Goal: Complete application form: Complete application form

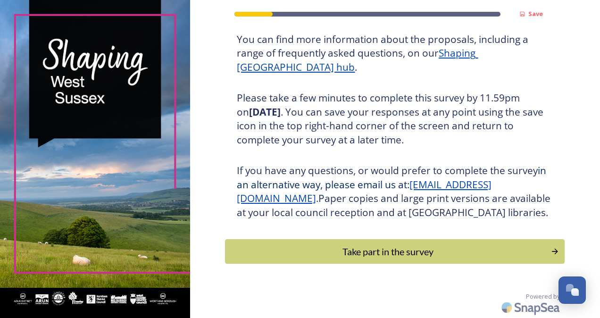
scroll to position [135, 0]
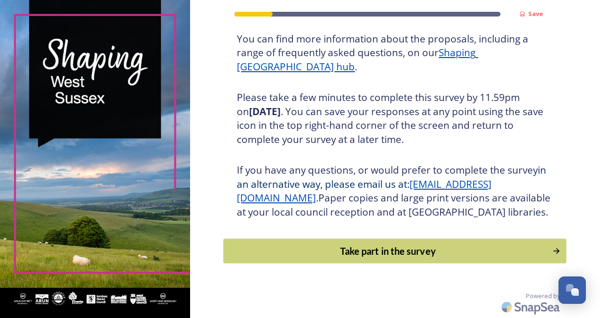
click at [357, 251] on div "Take part in the survey" at bounding box center [388, 251] width 319 height 14
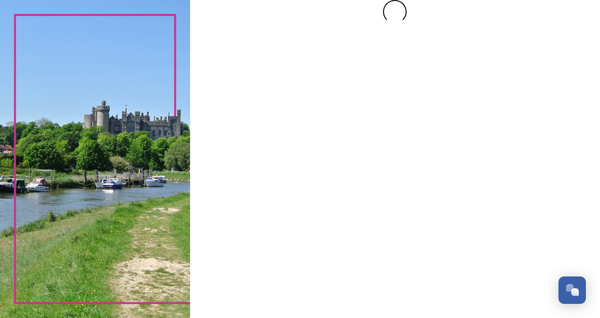
scroll to position [0, 0]
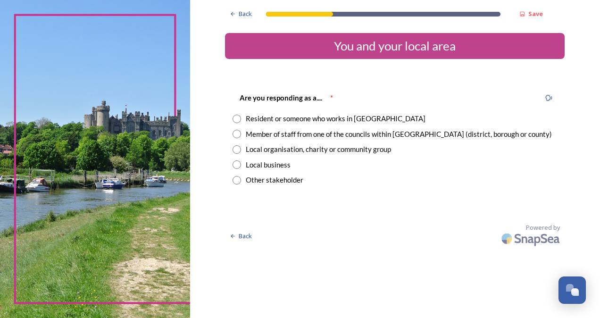
click at [237, 117] on input "radio" at bounding box center [237, 119] width 8 height 8
radio input "true"
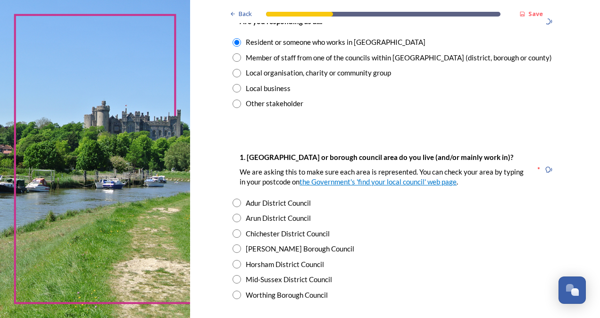
scroll to position [94, 0]
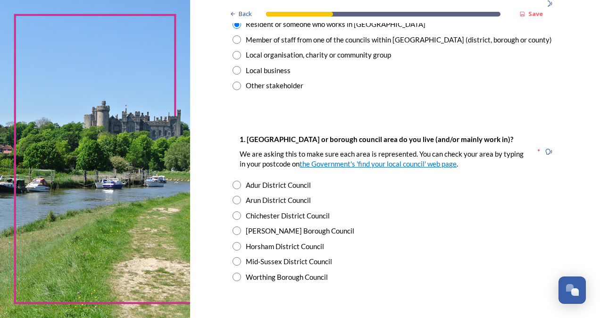
drag, startPoint x: 234, startPoint y: 230, endPoint x: 261, endPoint y: 235, distance: 27.8
click at [234, 229] on input "radio" at bounding box center [237, 230] width 8 height 8
radio input "true"
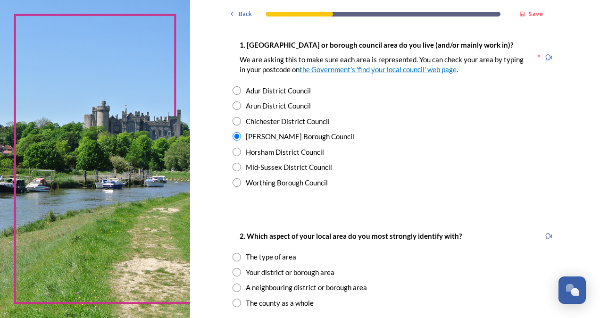
scroll to position [236, 0]
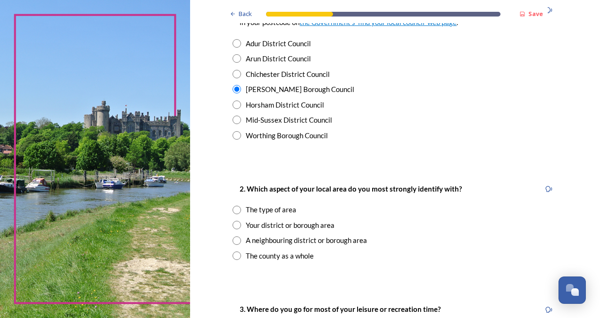
click at [233, 258] on input "radio" at bounding box center [237, 255] width 8 height 8
radio input "true"
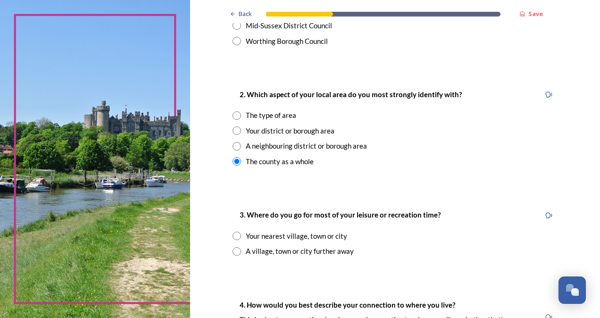
click at [233, 235] on input "radio" at bounding box center [237, 236] width 8 height 8
radio input "true"
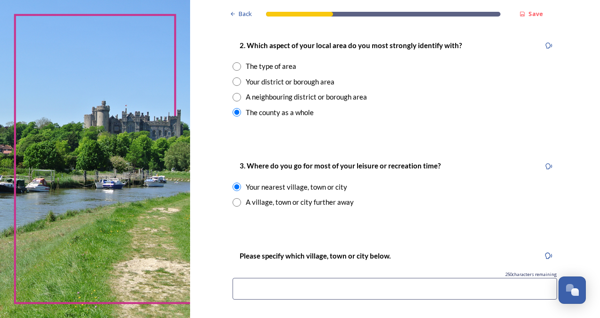
scroll to position [425, 0]
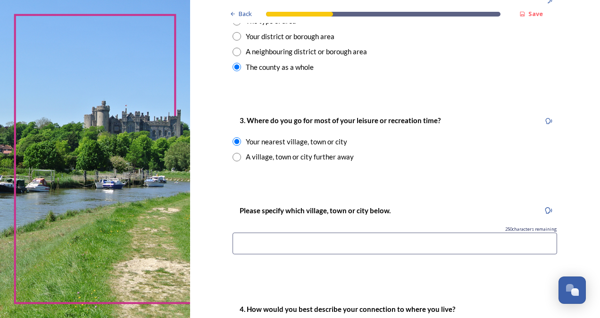
click at [306, 240] on input at bounding box center [395, 244] width 325 height 22
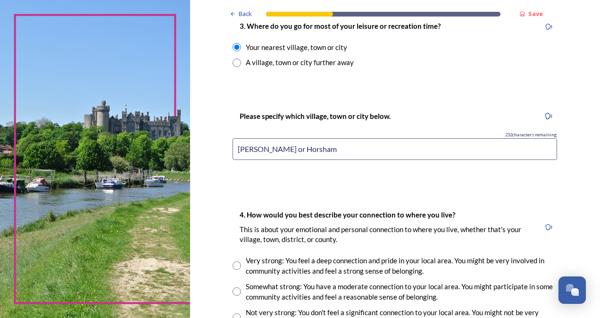
scroll to position [566, 0]
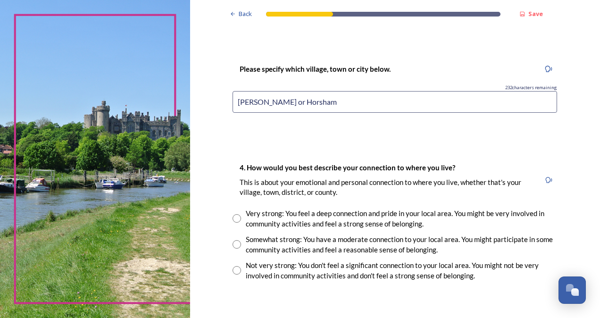
type input "[PERSON_NAME] or Horsham"
click at [233, 243] on input "radio" at bounding box center [237, 244] width 8 height 8
radio input "true"
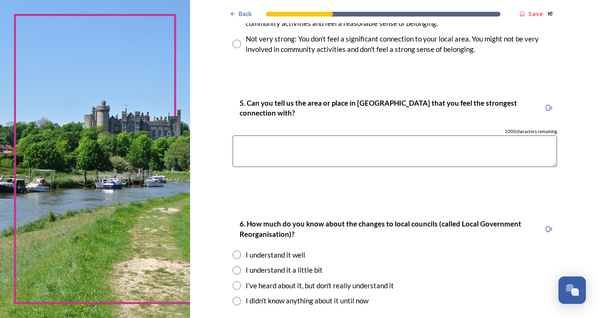
scroll to position [802, 0]
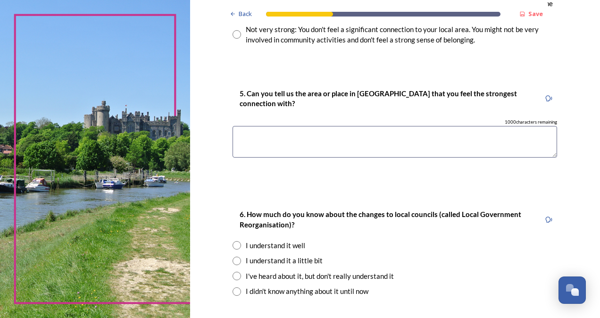
drag, startPoint x: 284, startPoint y: 142, endPoint x: 285, endPoint y: 134, distance: 8.6
click at [284, 142] on textarea at bounding box center [395, 142] width 325 height 32
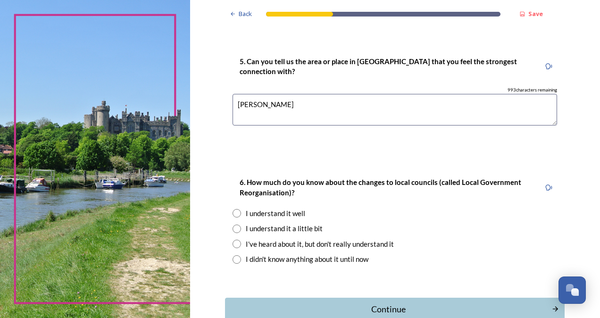
scroll to position [849, 0]
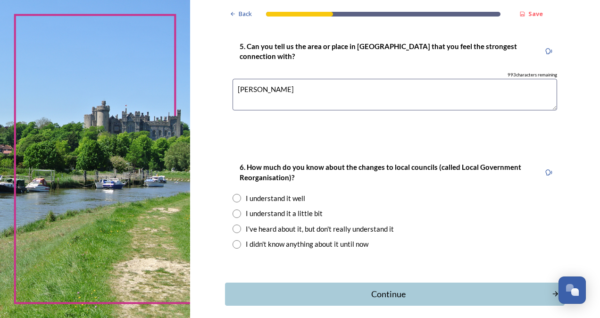
type textarea "[PERSON_NAME]"
click at [236, 229] on input "radio" at bounding box center [237, 229] width 8 height 8
click at [234, 229] on input "radio" at bounding box center [237, 229] width 8 height 8
radio input "false"
click at [234, 213] on input "radio" at bounding box center [237, 213] width 8 height 8
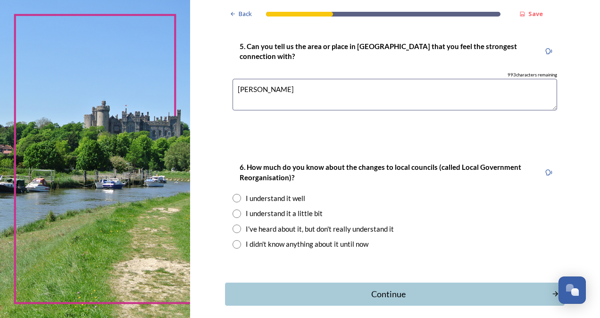
radio input "true"
click at [235, 227] on input "radio" at bounding box center [237, 229] width 8 height 8
radio input "true"
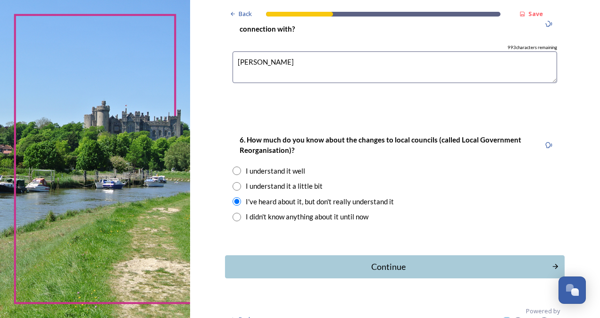
scroll to position [891, 0]
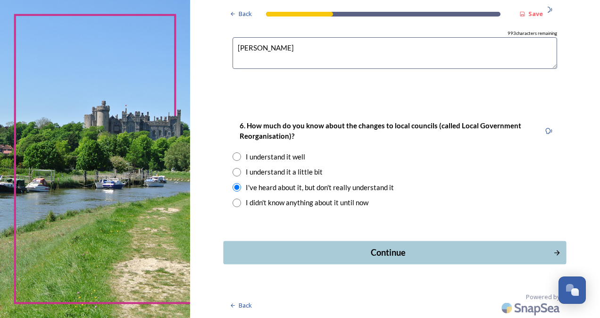
click at [378, 256] on div "Continue" at bounding box center [388, 252] width 319 height 13
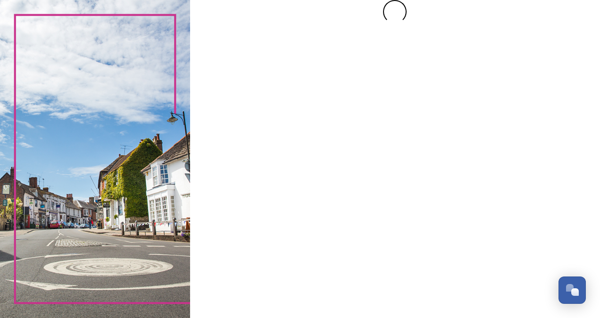
scroll to position [0, 0]
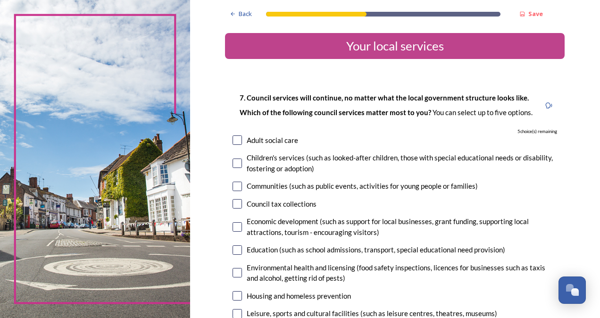
drag, startPoint x: 236, startPoint y: 188, endPoint x: 244, endPoint y: 192, distance: 9.1
click at [236, 188] on input "checkbox" at bounding box center [237, 186] width 9 height 9
checkbox input "true"
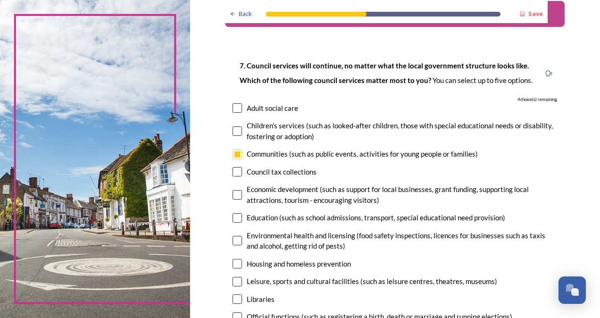
scroll to position [47, 0]
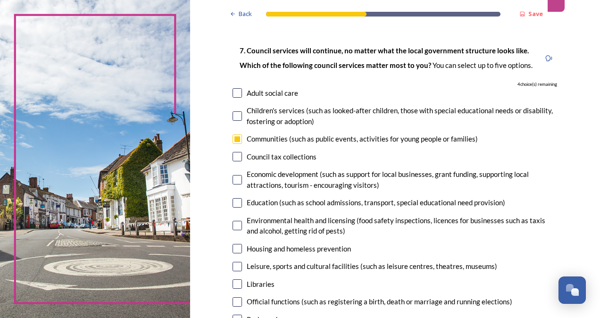
drag, startPoint x: 234, startPoint y: 179, endPoint x: 269, endPoint y: 181, distance: 35.4
click at [234, 179] on input "checkbox" at bounding box center [237, 179] width 9 height 9
checkbox input "true"
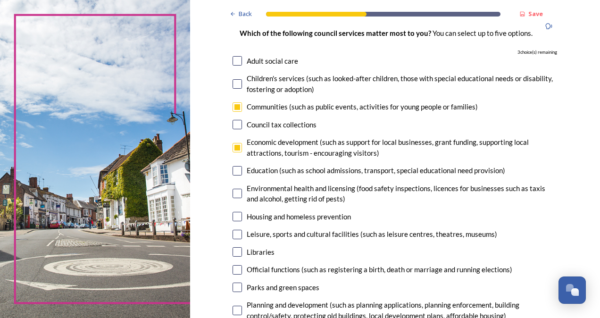
scroll to position [94, 0]
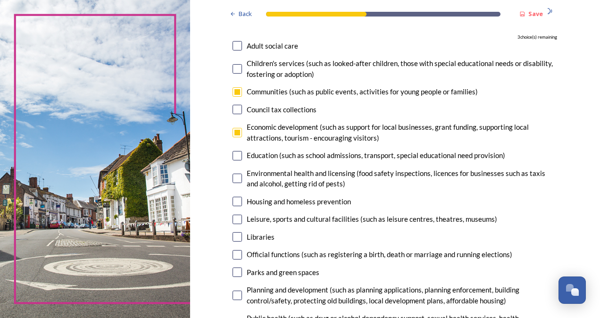
click at [236, 158] on input "checkbox" at bounding box center [237, 155] width 9 height 9
checkbox input "true"
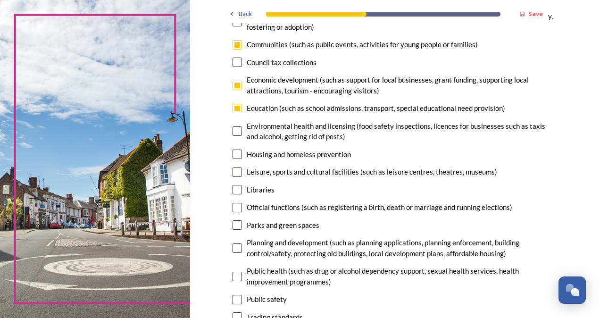
click at [234, 171] on input "checkbox" at bounding box center [237, 171] width 9 height 9
checkbox input "true"
drag, startPoint x: 234, startPoint y: 188, endPoint x: 267, endPoint y: 185, distance: 33.2
click at [235, 188] on input "checkbox" at bounding box center [237, 189] width 9 height 9
checkbox input "true"
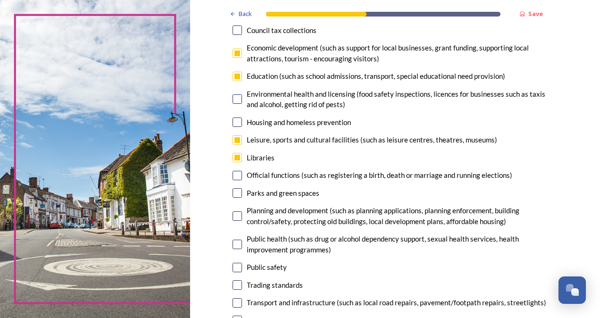
scroll to position [189, 0]
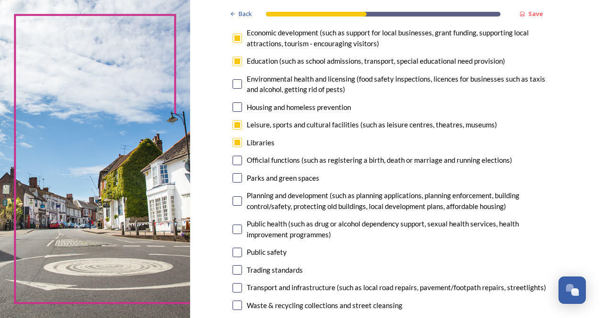
click at [233, 177] on input "checkbox" at bounding box center [237, 177] width 9 height 9
click at [237, 179] on input "checkbox" at bounding box center [237, 177] width 9 height 9
click at [236, 179] on input "checkbox" at bounding box center [237, 177] width 9 height 9
checkbox input "false"
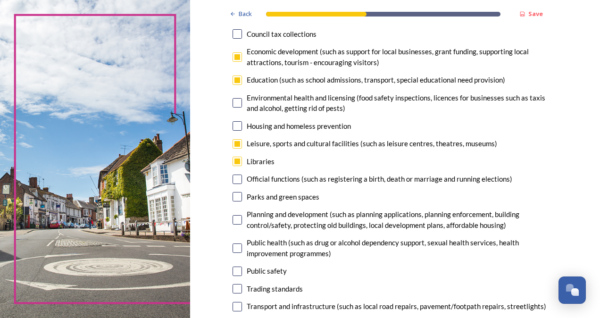
scroll to position [142, 0]
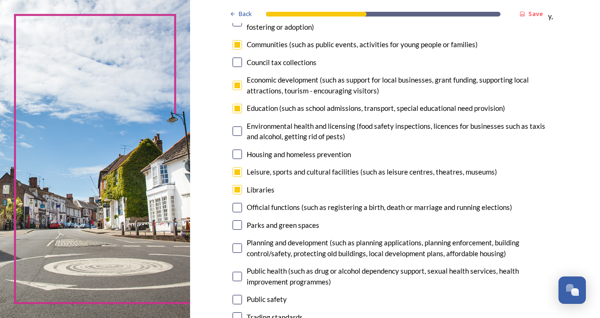
click at [234, 187] on input "checkbox" at bounding box center [237, 189] width 9 height 9
checkbox input "false"
drag, startPoint x: 234, startPoint y: 223, endPoint x: 266, endPoint y: 217, distance: 32.6
click at [234, 222] on input "checkbox" at bounding box center [237, 224] width 9 height 9
checkbox input "true"
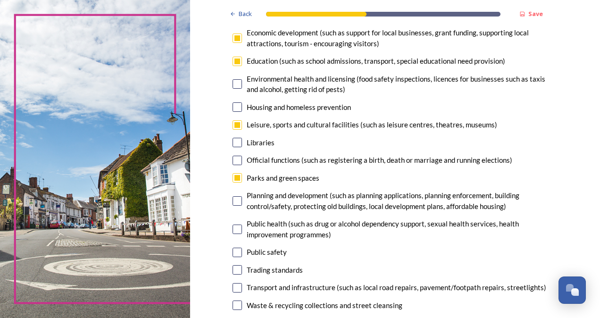
scroll to position [236, 0]
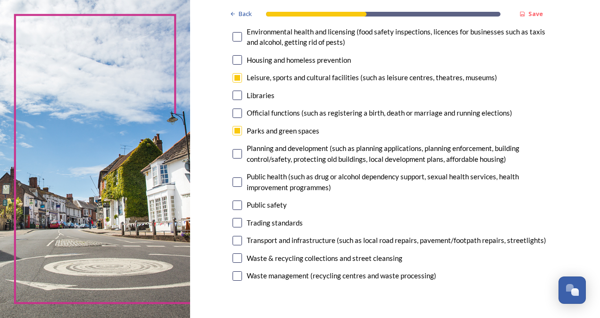
drag, startPoint x: 227, startPoint y: 205, endPoint x: 232, endPoint y: 204, distance: 4.7
click at [228, 204] on div "7. Council services will continue, no matter what the local government structur…" at bounding box center [395, 70] width 340 height 446
click at [233, 204] on input "checkbox" at bounding box center [237, 205] width 9 height 9
checkbox input "false"
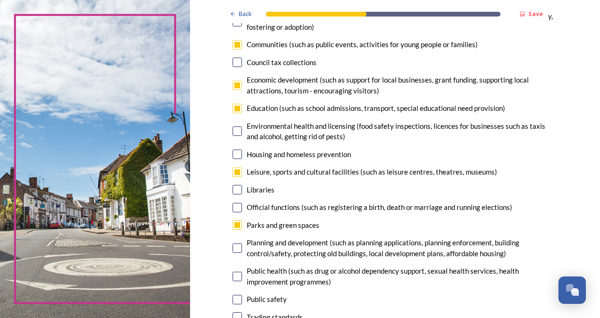
scroll to position [94, 0]
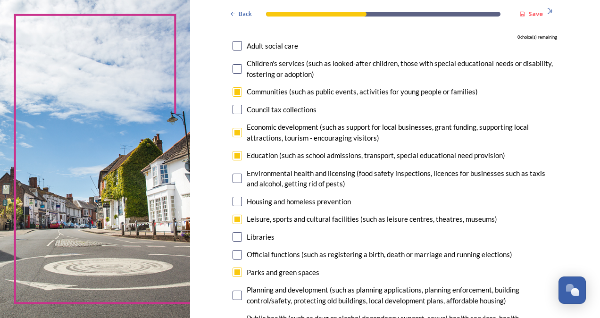
drag, startPoint x: 236, startPoint y: 92, endPoint x: 250, endPoint y: 94, distance: 14.4
click at [236, 91] on input "checkbox" at bounding box center [237, 91] width 9 height 9
checkbox input "false"
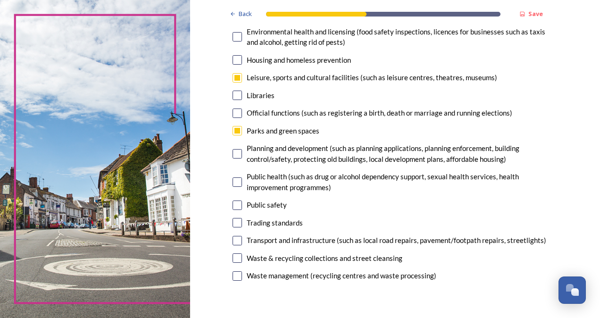
click at [235, 208] on input "checkbox" at bounding box center [237, 205] width 9 height 9
checkbox input "true"
click at [235, 239] on input "checkbox" at bounding box center [237, 240] width 9 height 9
checkbox input "false"
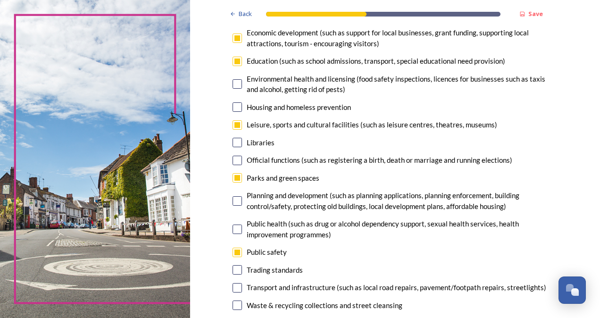
scroll to position [142, 0]
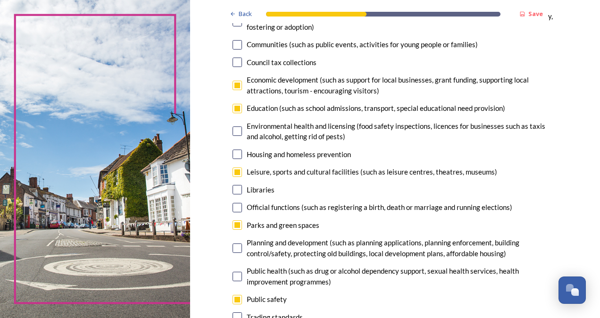
click at [237, 171] on input "checkbox" at bounding box center [237, 171] width 9 height 9
checkbox input "false"
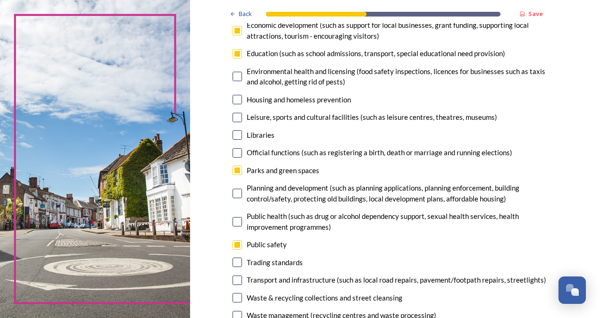
scroll to position [236, 0]
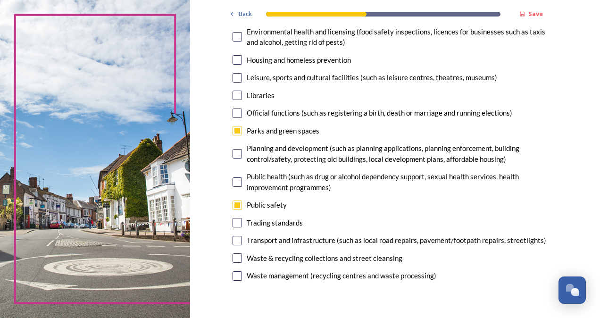
click at [236, 240] on input "checkbox" at bounding box center [237, 240] width 9 height 9
checkbox input "true"
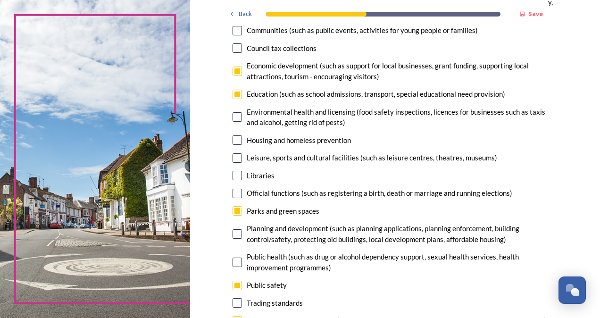
scroll to position [142, 0]
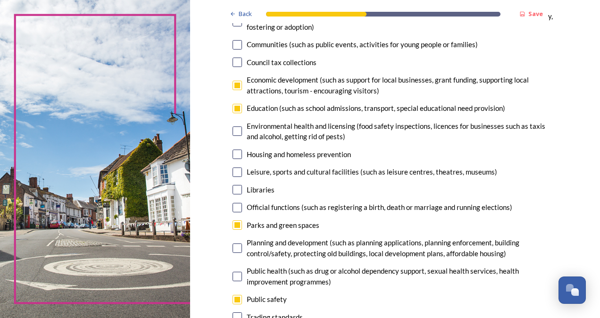
click at [239, 113] on div "Education (such as school admissions, transport, special educational need provi…" at bounding box center [395, 108] width 325 height 11
checkbox input "false"
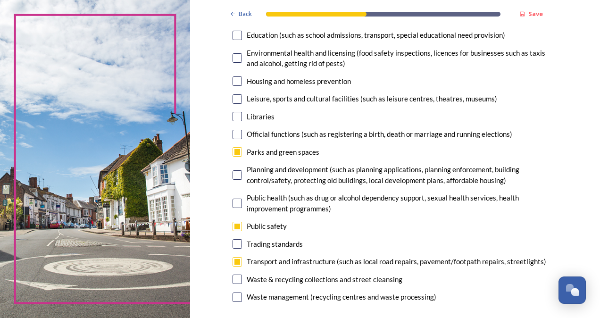
scroll to position [236, 0]
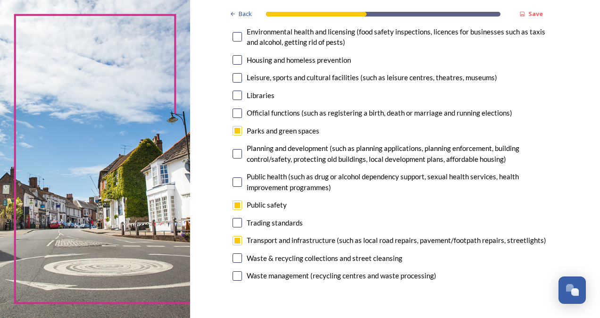
click at [234, 257] on input "checkbox" at bounding box center [237, 257] width 9 height 9
checkbox input "true"
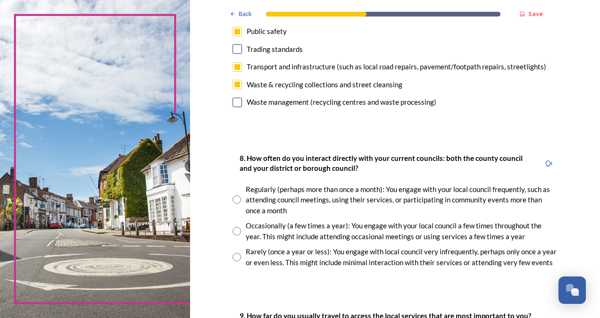
scroll to position [425, 0]
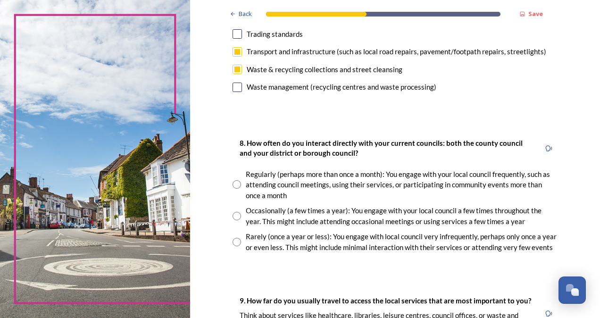
click at [233, 241] on input "radio" at bounding box center [237, 242] width 8 height 8
radio input "true"
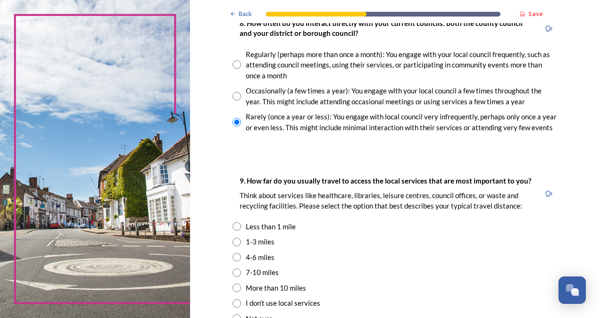
scroll to position [566, 0]
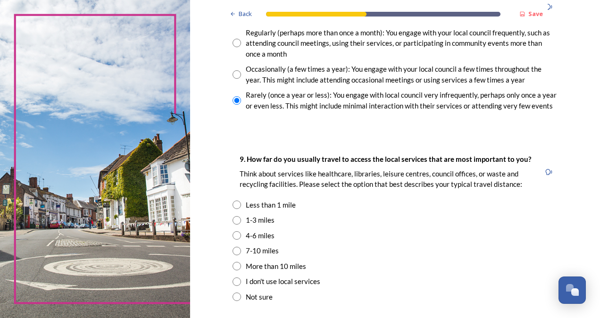
click at [234, 206] on input "radio" at bounding box center [237, 205] width 8 height 8
radio input "true"
click at [233, 221] on input "radio" at bounding box center [237, 220] width 8 height 8
radio input "true"
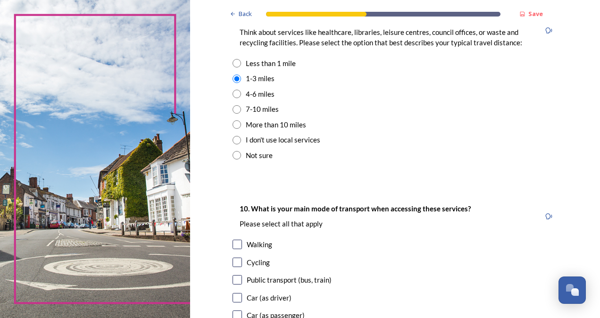
scroll to position [755, 0]
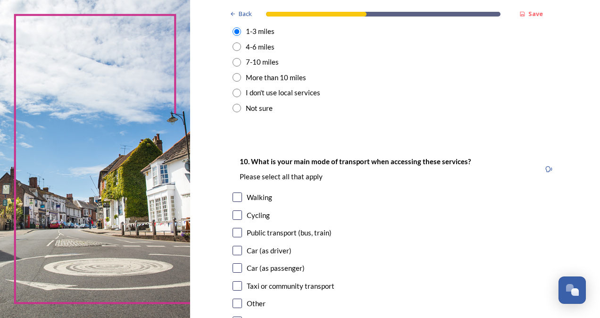
drag, startPoint x: 234, startPoint y: 197, endPoint x: 250, endPoint y: 206, distance: 18.0
click at [234, 197] on input "checkbox" at bounding box center [237, 196] width 9 height 9
checkbox input "true"
drag, startPoint x: 234, startPoint y: 253, endPoint x: 239, endPoint y: 256, distance: 5.7
click at [234, 253] on input "checkbox" at bounding box center [237, 250] width 9 height 9
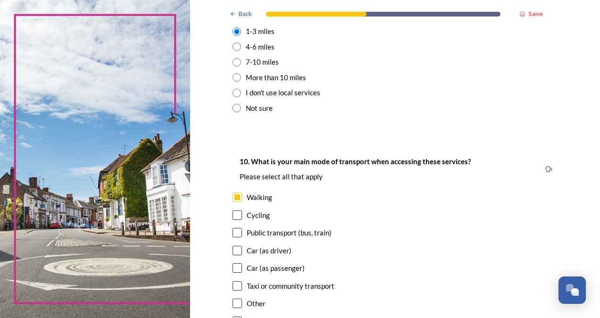
checkbox input "true"
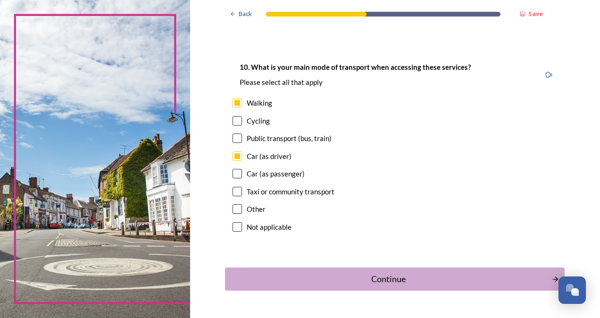
scroll to position [876, 0]
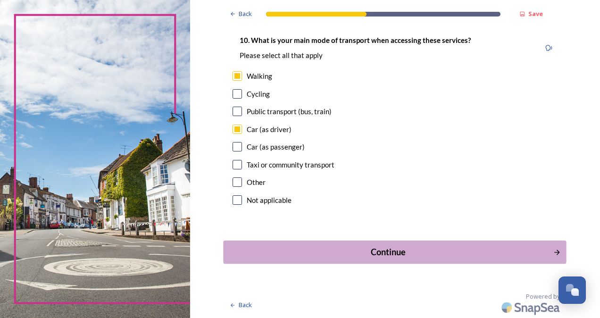
click at [385, 253] on div "Continue" at bounding box center [388, 252] width 319 height 13
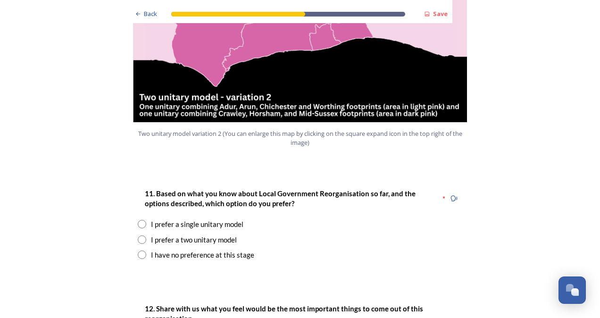
scroll to position [1227, 0]
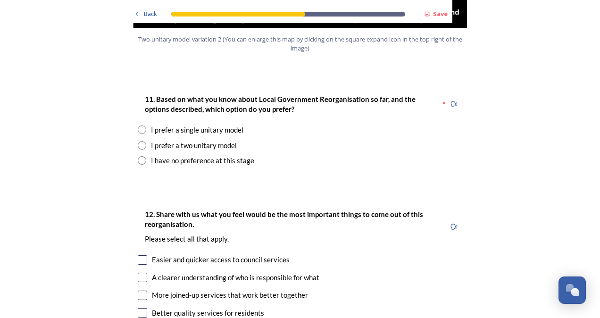
drag, startPoint x: 139, startPoint y: 118, endPoint x: 168, endPoint y: 135, distance: 33.8
click at [139, 141] on input "radio" at bounding box center [142, 145] width 8 height 8
radio input "true"
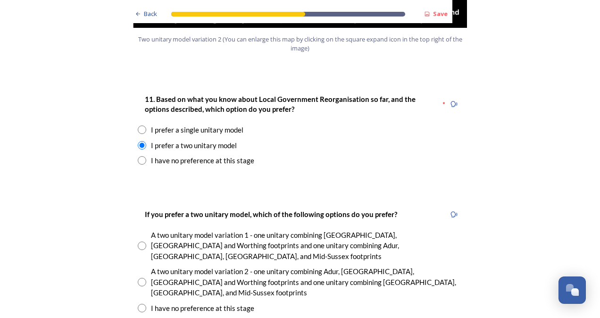
click at [139, 278] on input "radio" at bounding box center [142, 282] width 8 height 8
radio input "true"
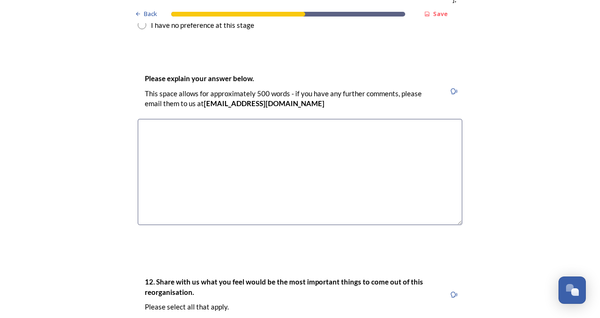
scroll to position [1557, 0]
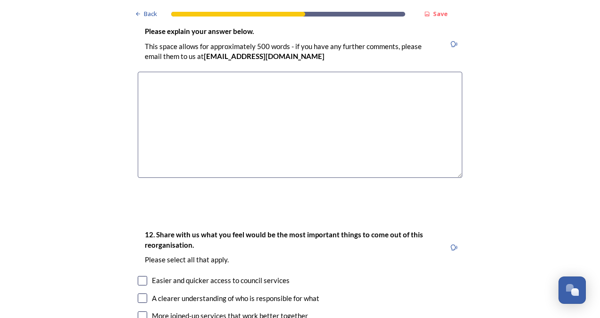
click at [142, 276] on input "checkbox" at bounding box center [142, 280] width 9 height 9
checkbox input "true"
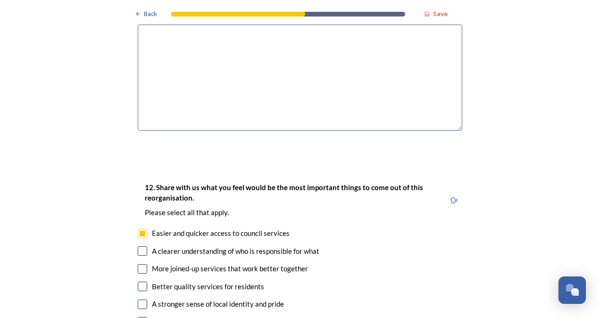
click at [139, 246] on input "checkbox" at bounding box center [142, 250] width 9 height 9
checkbox input "true"
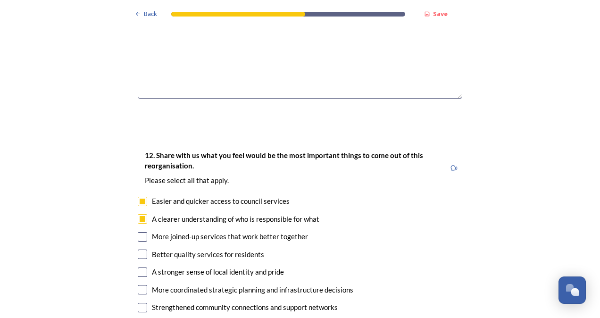
scroll to position [1651, 0]
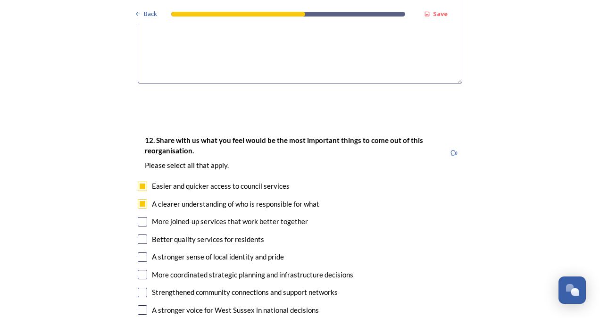
click at [141, 217] on input "checkbox" at bounding box center [142, 221] width 9 height 9
checkbox input "true"
click at [139, 234] on input "checkbox" at bounding box center [142, 238] width 9 height 9
checkbox input "true"
click at [139, 252] on input "checkbox" at bounding box center [142, 256] width 9 height 9
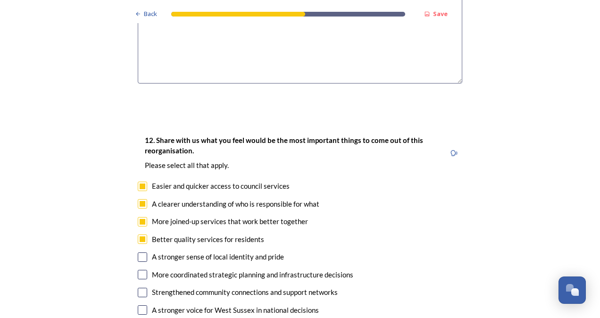
checkbox input "true"
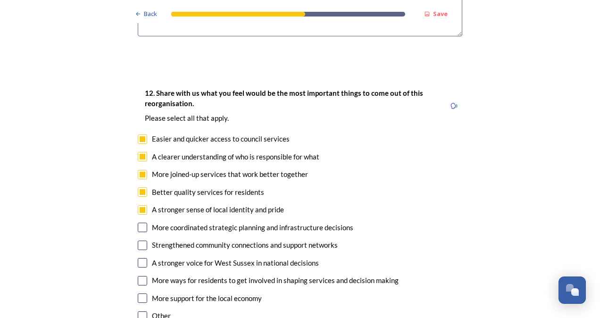
click at [138, 293] on input "checkbox" at bounding box center [142, 297] width 9 height 9
checkbox input "true"
click at [142, 223] on input "checkbox" at bounding box center [142, 227] width 9 height 9
checkbox input "true"
click at [138, 241] on input "checkbox" at bounding box center [142, 245] width 9 height 9
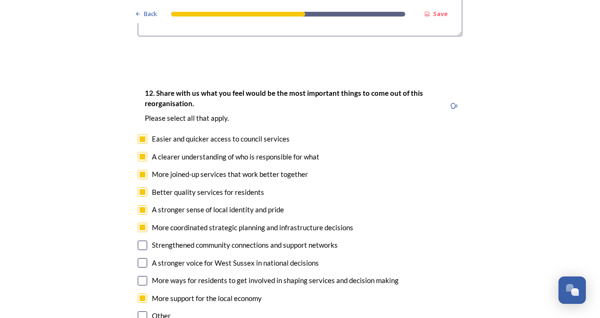
checkbox input "true"
click at [138, 276] on input "checkbox" at bounding box center [142, 280] width 9 height 9
checkbox input "true"
click at [139, 258] on input "checkbox" at bounding box center [142, 262] width 9 height 9
checkbox input "true"
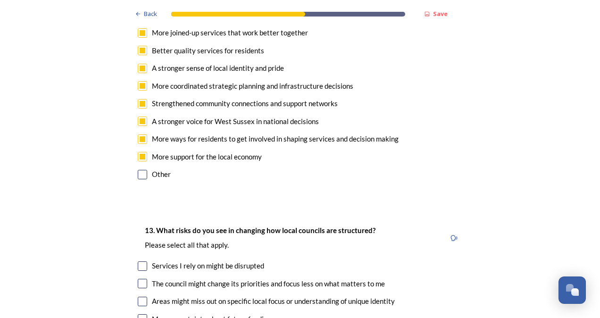
scroll to position [1887, 0]
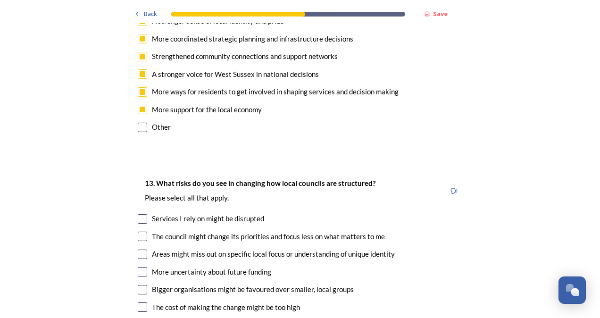
click at [138, 232] on input "checkbox" at bounding box center [142, 236] width 9 height 9
checkbox input "true"
click at [138, 250] on input "checkbox" at bounding box center [142, 254] width 9 height 9
checkbox input "true"
click at [138, 267] on input "checkbox" at bounding box center [142, 271] width 9 height 9
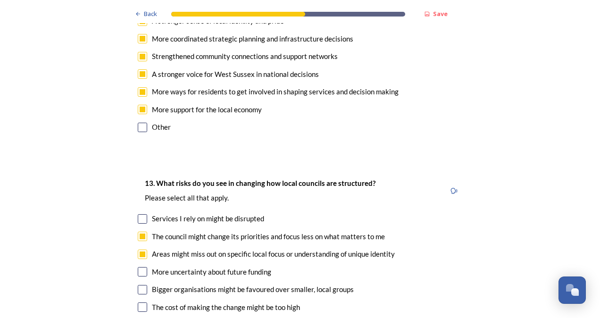
checkbox input "true"
click at [138, 285] on input "checkbox" at bounding box center [142, 289] width 9 height 9
checkbox input "true"
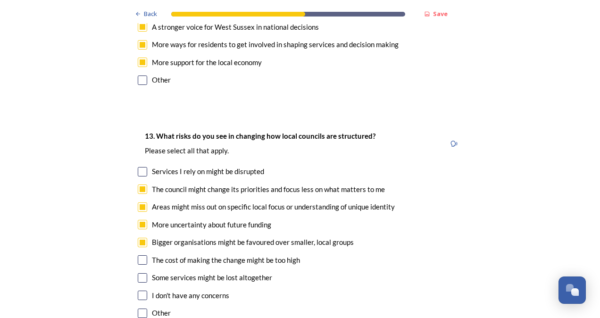
click at [141, 255] on input "checkbox" at bounding box center [142, 259] width 9 height 9
checkbox input "true"
click at [140, 273] on input "checkbox" at bounding box center [142, 277] width 9 height 9
checkbox input "true"
click at [138, 167] on input "checkbox" at bounding box center [142, 171] width 9 height 9
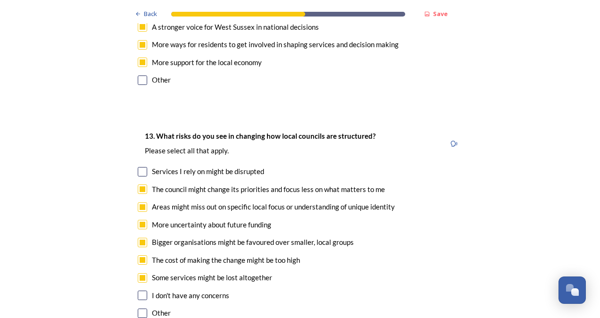
checkbox input "true"
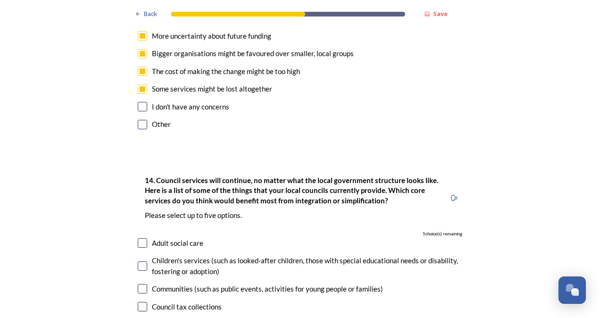
scroll to position [2170, 0]
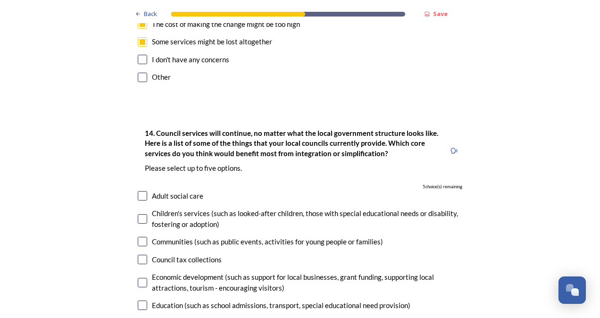
click at [140, 237] on input "checkbox" at bounding box center [142, 241] width 9 height 9
checkbox input "true"
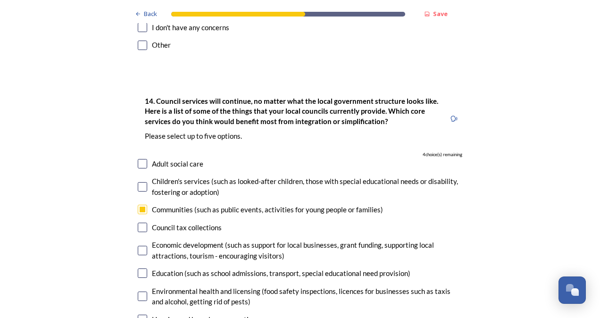
scroll to position [2217, 0]
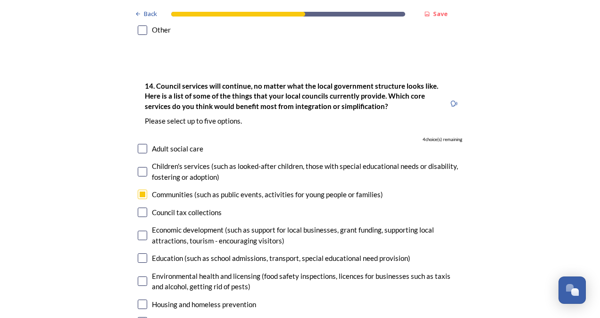
click at [141, 231] on input "checkbox" at bounding box center [142, 235] width 9 height 9
checkbox input "true"
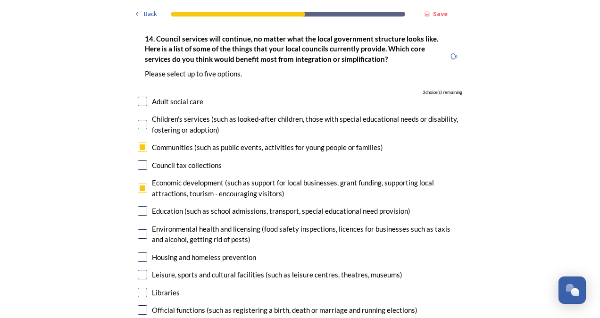
click at [141, 206] on input "checkbox" at bounding box center [142, 210] width 9 height 9
checkbox input "true"
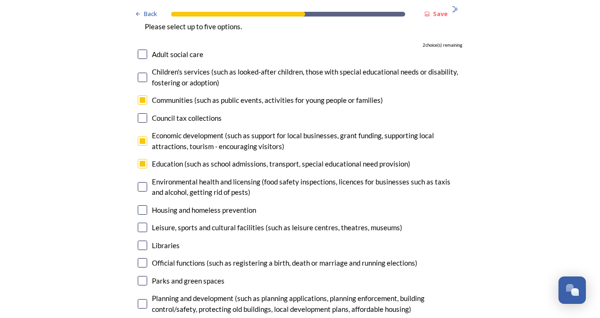
click at [138, 223] on input "checkbox" at bounding box center [142, 227] width 9 height 9
checkbox input "true"
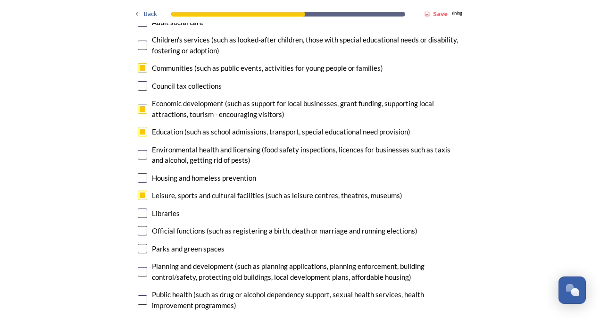
scroll to position [2359, 0]
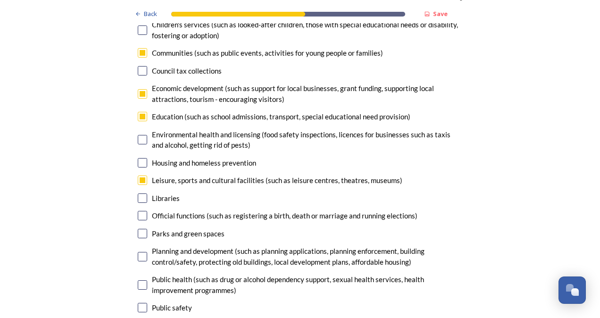
click at [138, 229] on input "checkbox" at bounding box center [142, 233] width 9 height 9
checkbox input "true"
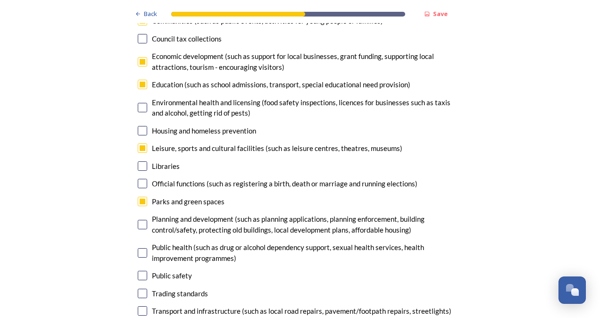
scroll to position [2406, 0]
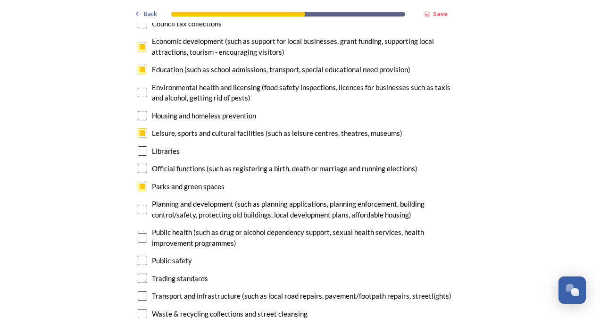
click at [139, 256] on input "checkbox" at bounding box center [142, 260] width 9 height 9
checkbox input "false"
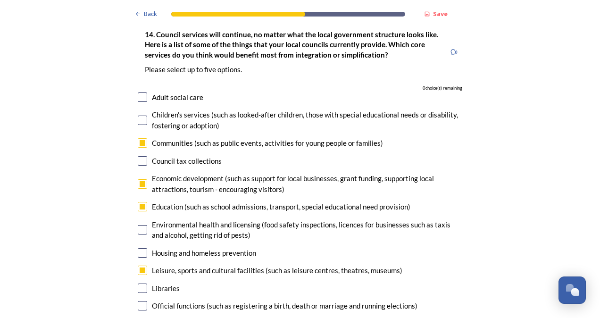
scroll to position [2316, 0]
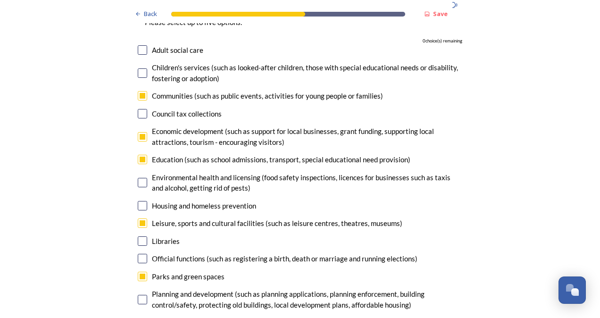
click at [139, 218] on input "checkbox" at bounding box center [142, 222] width 9 height 9
checkbox input "false"
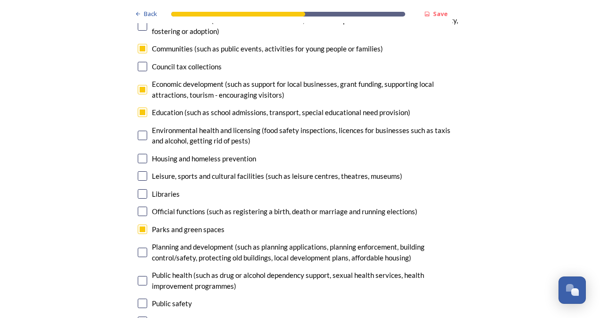
scroll to position [2410, 0]
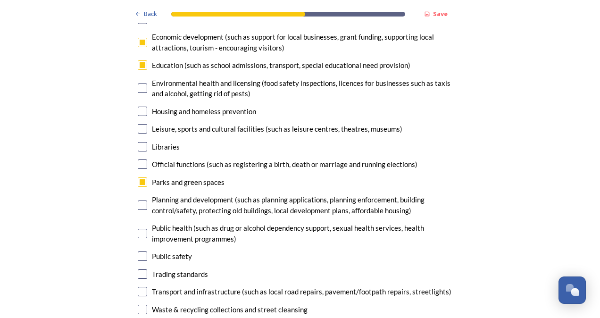
click at [141, 305] on input "checkbox" at bounding box center [142, 309] width 9 height 9
checkbox input "true"
click at [138, 287] on input "checkbox" at bounding box center [142, 291] width 9 height 9
drag, startPoint x: 140, startPoint y: 242, endPoint x: 144, endPoint y: 238, distance: 6.3
click at [139, 287] on input "checkbox" at bounding box center [142, 291] width 9 height 9
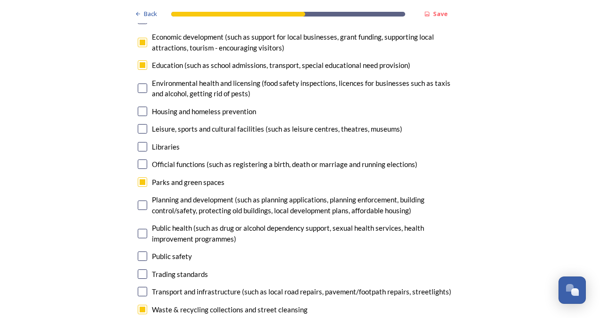
checkbox input "false"
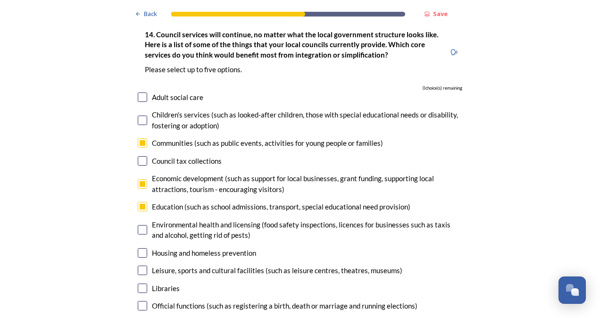
drag, startPoint x: 138, startPoint y: 92, endPoint x: 148, endPoint y: 103, distance: 14.7
click at [138, 138] on input "checkbox" at bounding box center [142, 142] width 9 height 9
checkbox input "false"
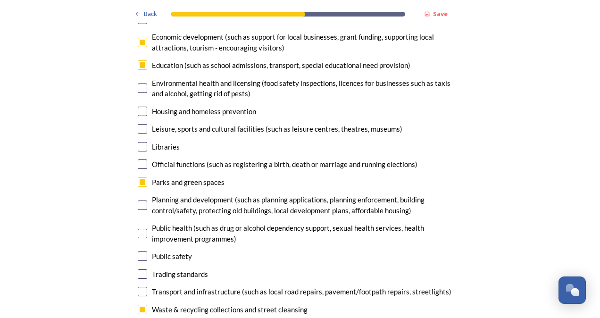
scroll to position [2458, 0]
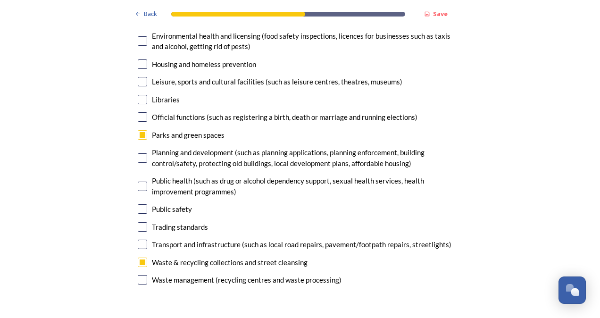
click at [142, 240] on input "checkbox" at bounding box center [142, 244] width 9 height 9
checkbox input "true"
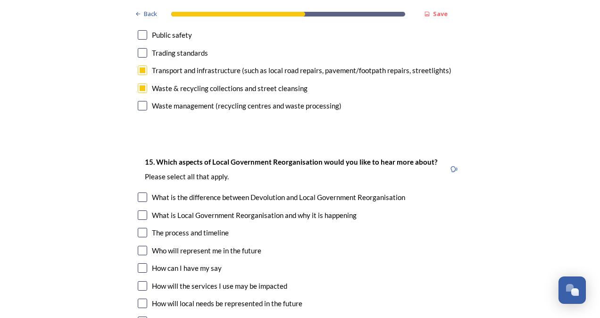
scroll to position [2646, 0]
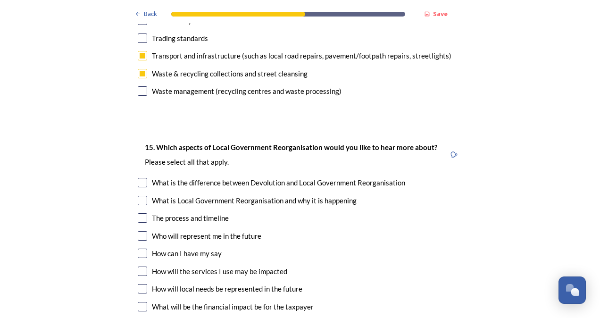
drag, startPoint x: 142, startPoint y: 134, endPoint x: 147, endPoint y: 136, distance: 4.9
click at [142, 178] on input "checkbox" at bounding box center [142, 182] width 9 height 9
checkbox input "true"
click at [140, 196] on input "checkbox" at bounding box center [142, 200] width 9 height 9
checkbox input "true"
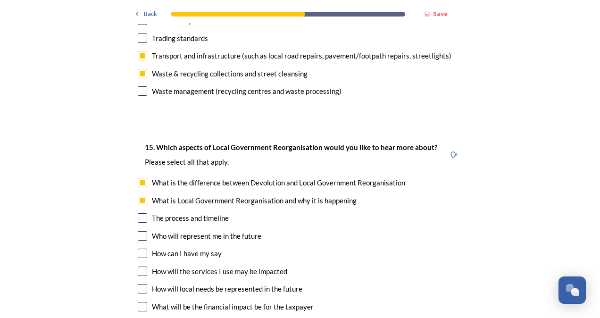
click at [140, 213] on input "checkbox" at bounding box center [142, 217] width 9 height 9
checkbox input "true"
click at [138, 231] on input "checkbox" at bounding box center [142, 235] width 9 height 9
checkbox input "true"
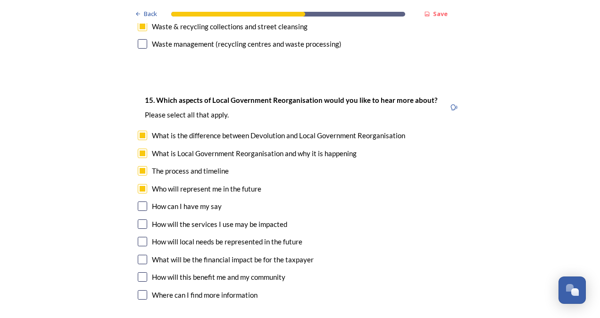
click at [142, 201] on input "checkbox" at bounding box center [142, 205] width 9 height 9
checkbox input "true"
click at [138, 219] on input "checkbox" at bounding box center [142, 223] width 9 height 9
checkbox input "true"
click at [140, 237] on input "checkbox" at bounding box center [142, 241] width 9 height 9
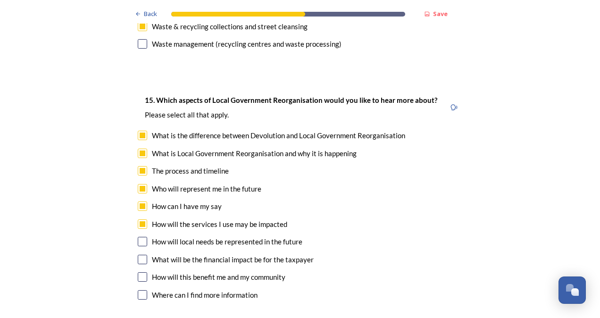
checkbox input "true"
click at [139, 255] on input "checkbox" at bounding box center [142, 259] width 9 height 9
checkbox input "true"
click at [140, 272] on input "checkbox" at bounding box center [142, 276] width 9 height 9
checkbox input "true"
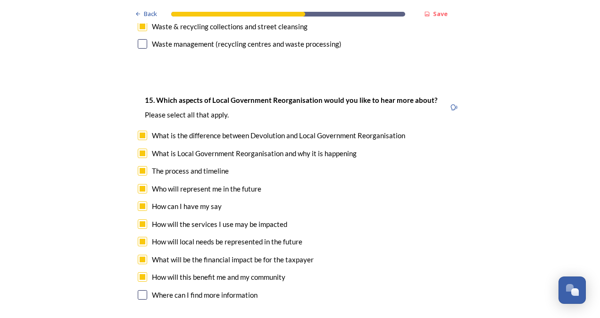
click at [138, 290] on input "checkbox" at bounding box center [142, 294] width 9 height 9
checkbox input "true"
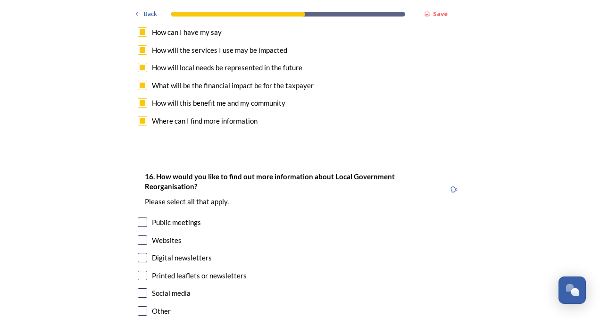
scroll to position [2882, 0]
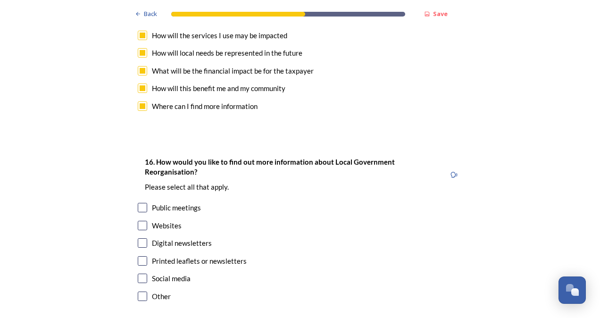
click at [140, 221] on input "checkbox" at bounding box center [142, 225] width 9 height 9
checkbox input "true"
click at [139, 238] on input "checkbox" at bounding box center [142, 242] width 9 height 9
checkbox input "true"
click at [138, 274] on input "checkbox" at bounding box center [142, 278] width 9 height 9
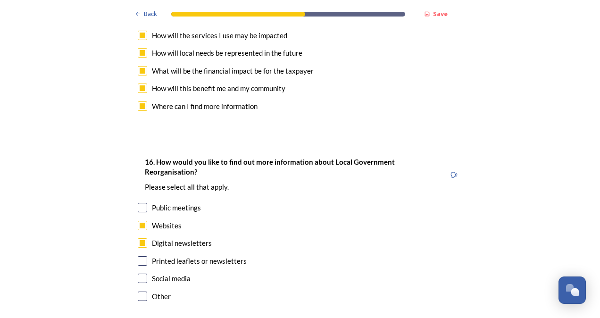
checkbox input "true"
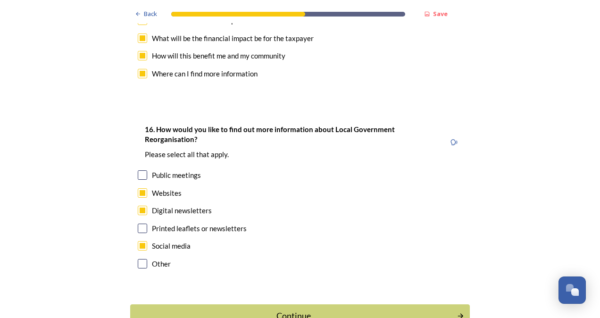
scroll to position [2929, 0]
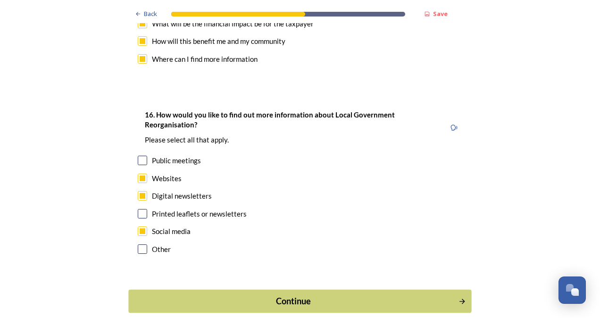
click at [262, 295] on div "Continue" at bounding box center [293, 301] width 319 height 13
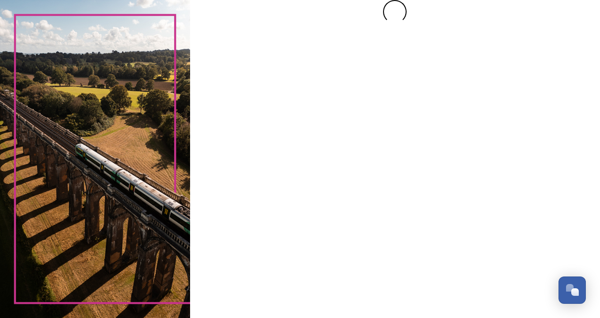
scroll to position [0, 0]
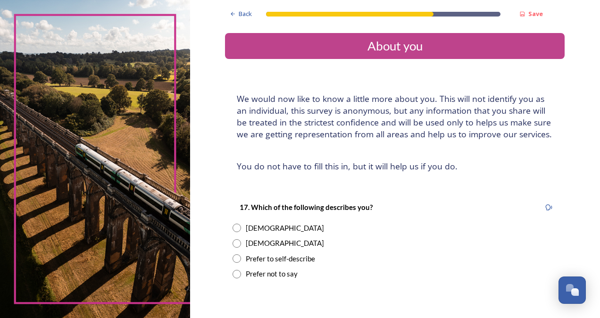
click at [233, 227] on input "radio" at bounding box center [237, 228] width 8 height 8
radio input "true"
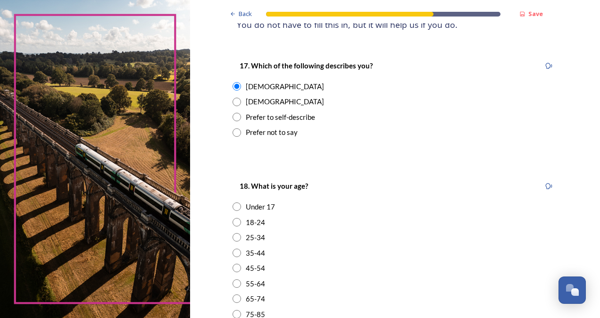
scroll to position [189, 0]
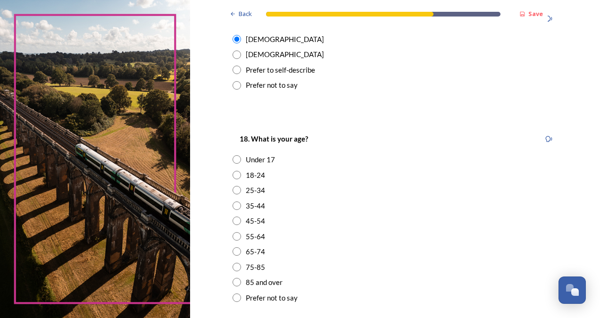
click at [235, 223] on input "radio" at bounding box center [237, 221] width 8 height 8
radio input "true"
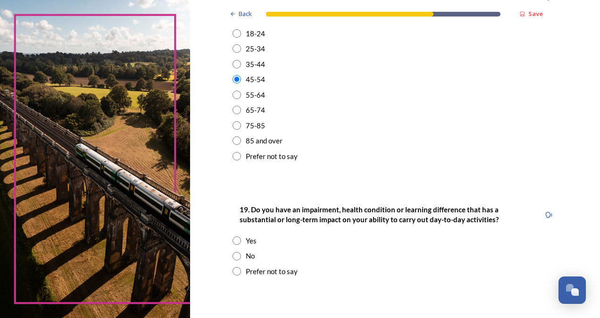
scroll to position [377, 0]
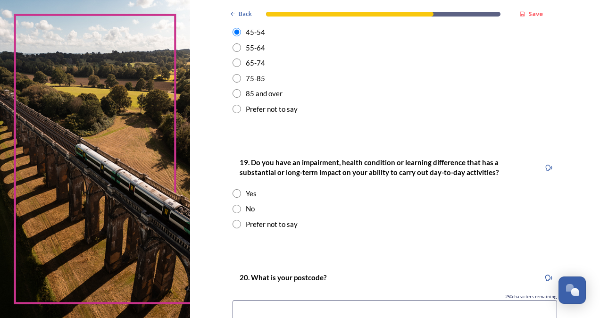
click at [233, 208] on input "radio" at bounding box center [237, 209] width 8 height 8
radio input "true"
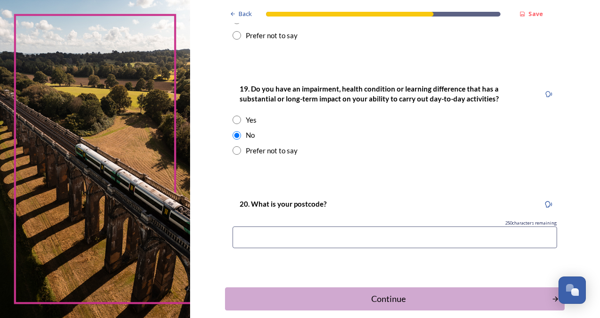
scroll to position [472, 0]
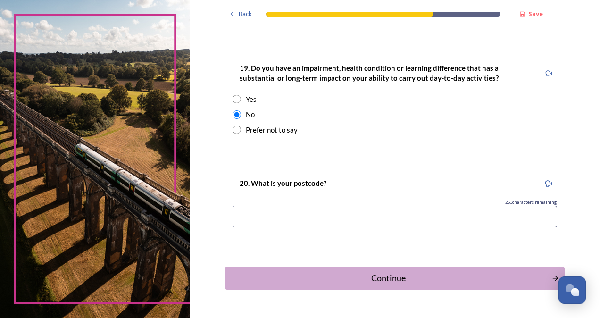
click at [262, 213] on input at bounding box center [395, 217] width 325 height 22
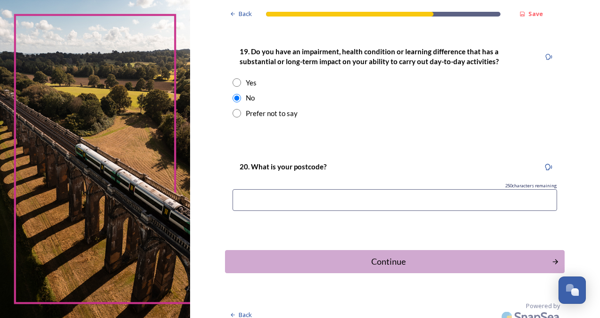
scroll to position [497, 0]
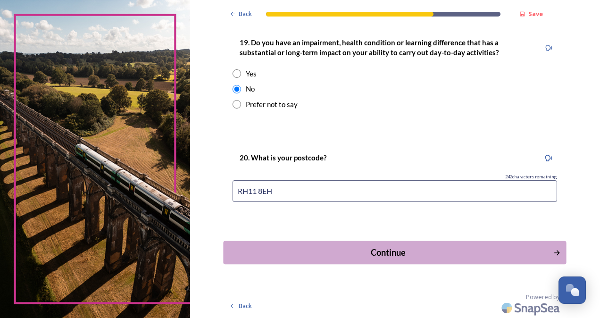
type input "RH11 8EH"
click at [393, 255] on div "Continue" at bounding box center [388, 252] width 319 height 13
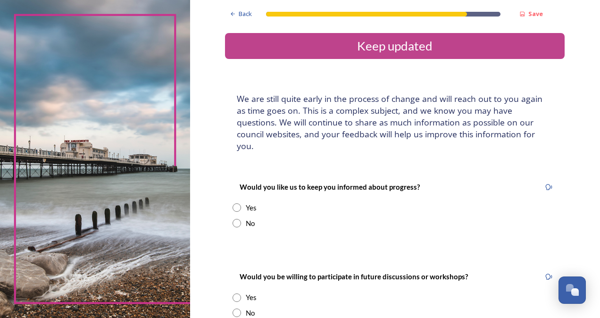
click at [233, 203] on input "radio" at bounding box center [237, 207] width 8 height 8
radio input "true"
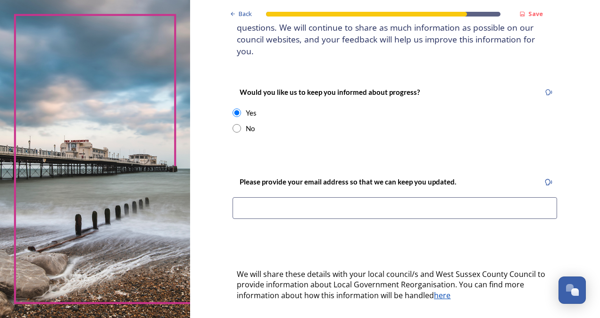
scroll to position [142, 0]
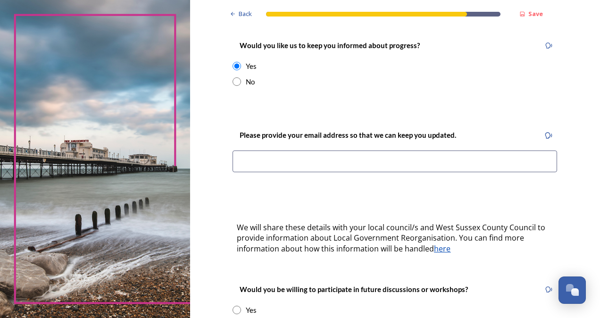
click at [261, 151] on input at bounding box center [395, 162] width 325 height 22
type input "[EMAIL_ADDRESS][DOMAIN_NAME]"
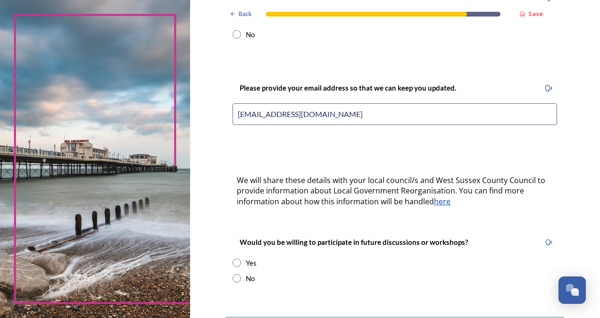
scroll to position [236, 0]
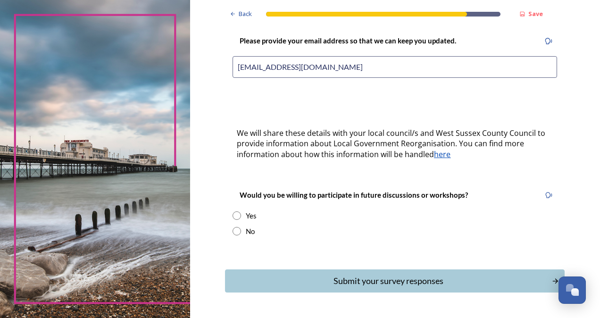
click at [233, 227] on input "radio" at bounding box center [237, 231] width 8 height 8
radio input "true"
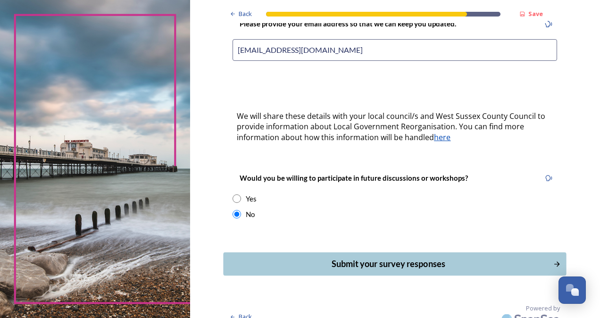
click at [386, 258] on div "Submit your survey responses" at bounding box center [388, 264] width 319 height 13
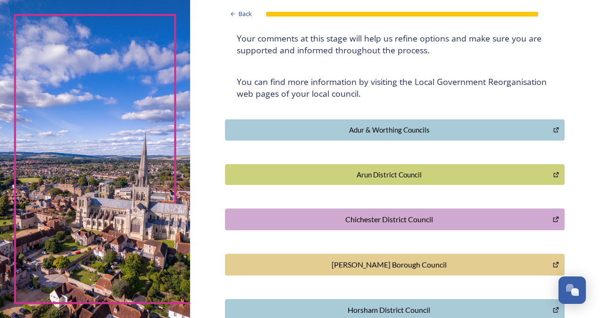
scroll to position [189, 0]
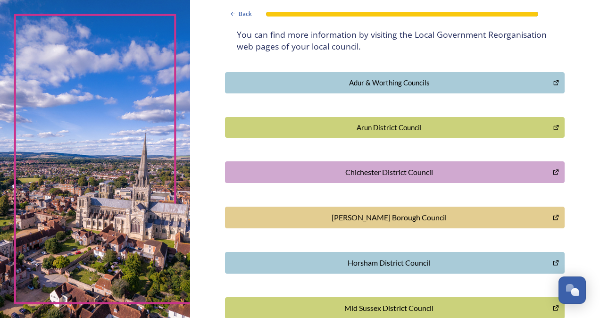
click at [382, 216] on div "[PERSON_NAME] Borough Council" at bounding box center [389, 217] width 318 height 11
